Goal: Navigation & Orientation: Go to known website

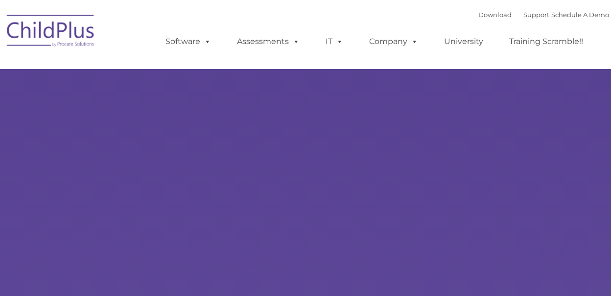
type input ""
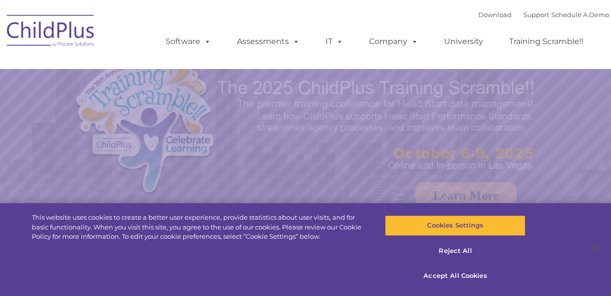
select select "MEDIUM"
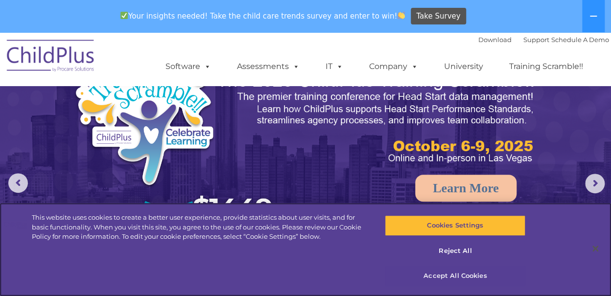
scroll to position [49, 0]
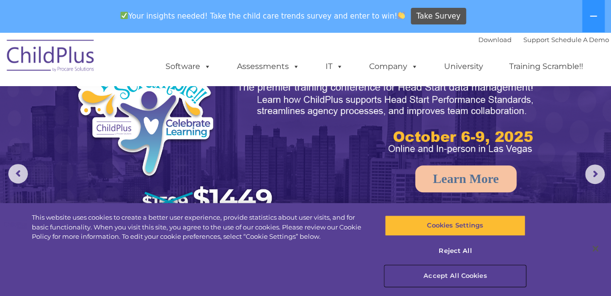
click at [461, 272] on button "Accept All Cookies" at bounding box center [455, 276] width 140 height 21
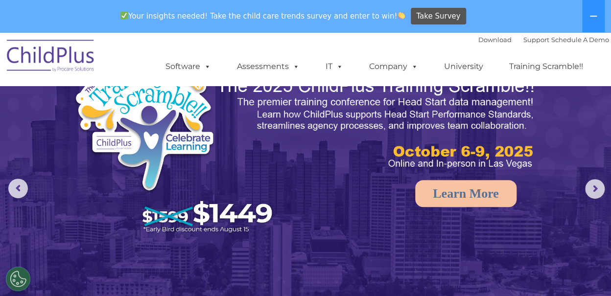
scroll to position [0, 0]
